Goal: Task Accomplishment & Management: Use online tool/utility

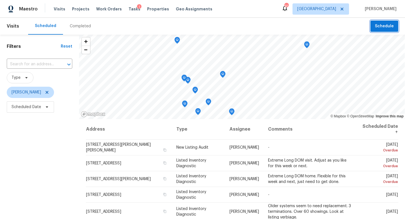
click at [372, 26] on button "Schedule" at bounding box center [384, 27] width 28 height 12
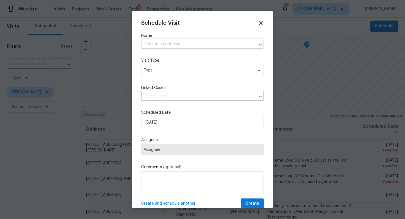
click at [208, 40] on input "text" at bounding box center [194, 44] width 107 height 9
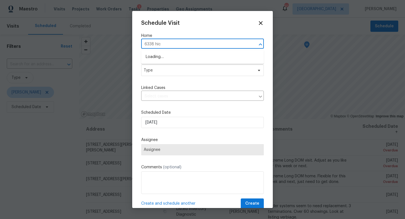
type input "6338 hick"
click at [205, 58] on li "[STREET_ADDRESS]" at bounding box center [202, 56] width 123 height 9
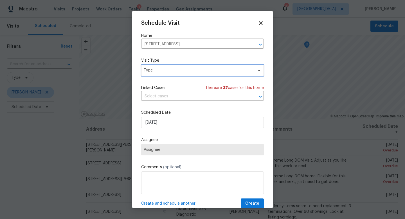
click at [181, 73] on span "Type" at bounding box center [198, 70] width 109 height 6
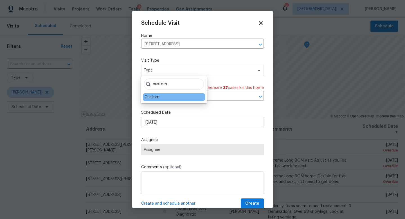
type input "custom"
click at [157, 95] on div "Custom" at bounding box center [152, 97] width 15 height 6
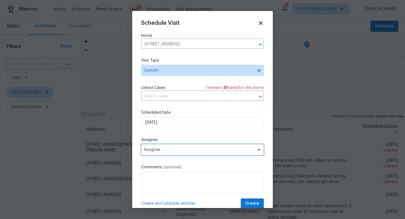
click at [154, 152] on span "Assignee" at bounding box center [202, 149] width 123 height 11
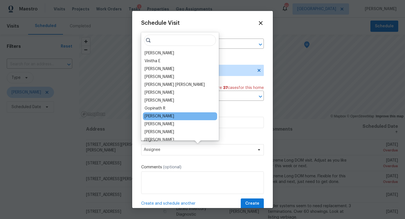
scroll to position [11, 0]
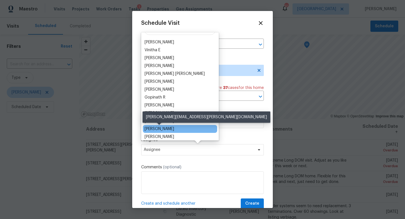
click at [157, 130] on div "[PERSON_NAME]" at bounding box center [160, 129] width 30 height 6
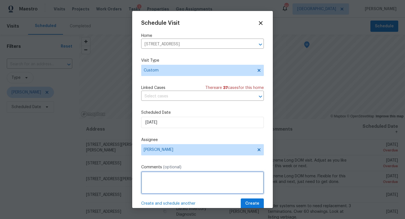
click at [161, 179] on textarea at bounding box center [202, 182] width 123 height 22
paste textarea "Hi, I toured this property and I noticed a couple issues that I think need to f…"
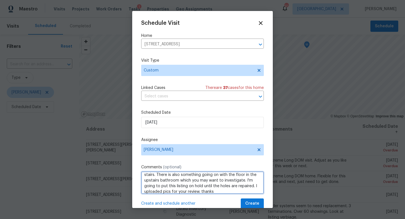
scroll to position [10, 0]
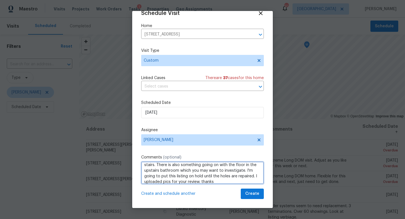
type textarea "Call outs from ELA.Hi, I toured this property and I noticed a couple issues tha…"
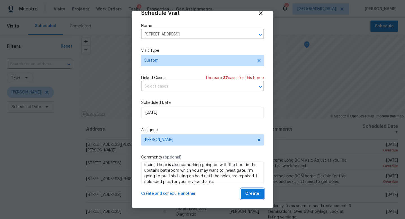
click at [255, 194] on span "Create" at bounding box center [252, 193] width 14 height 7
